Goal: Navigation & Orientation: Go to known website

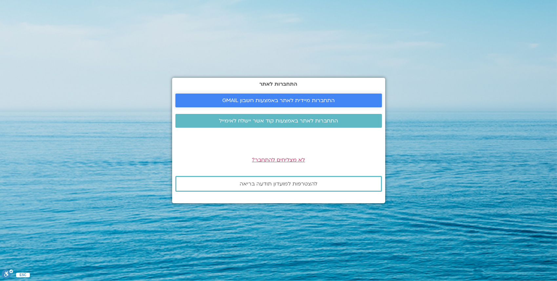
click at [301, 100] on span "התחברות מיידית לאתר באמצעות חשבון GMAIL" at bounding box center [278, 100] width 112 height 6
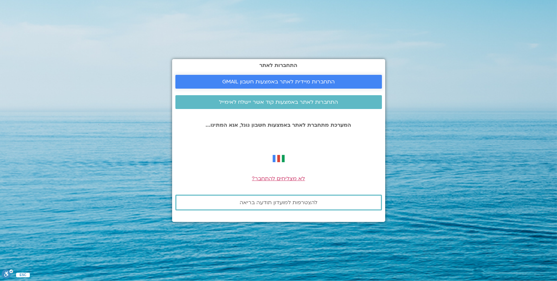
click at [303, 84] on span "התחברות מיידית לאתר באמצעות חשבון GMAIL" at bounding box center [278, 82] width 112 height 6
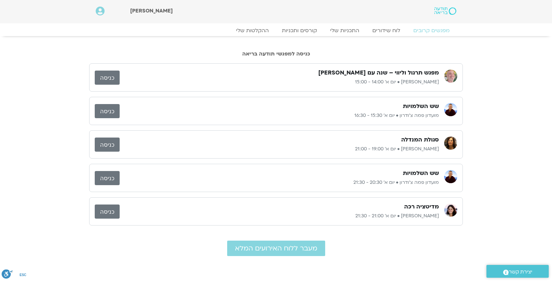
click at [108, 79] on link "כניסה" at bounding box center [107, 77] width 25 height 14
